Goal: Information Seeking & Learning: Learn about a topic

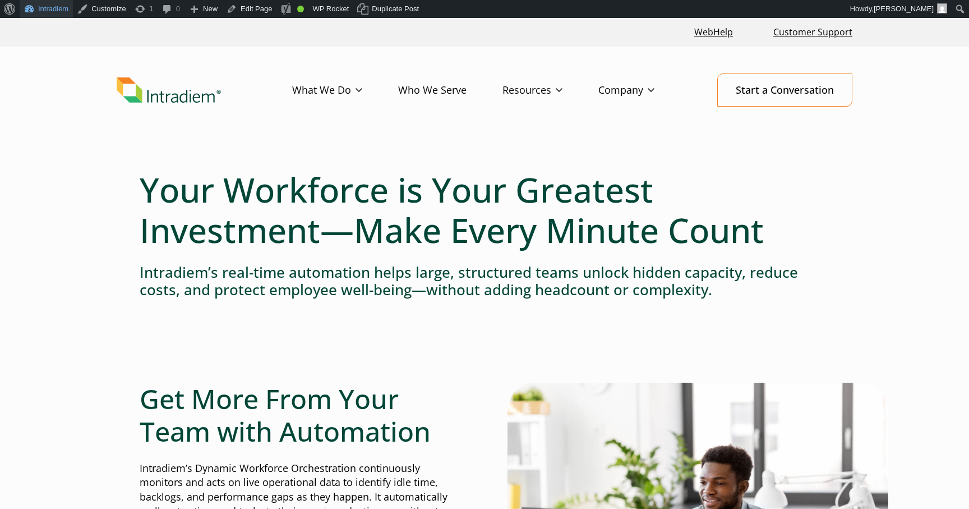
click at [33, 12] on link "Intradiem" at bounding box center [46, 9] width 53 height 18
